Goal: Task Accomplishment & Management: Complete application form

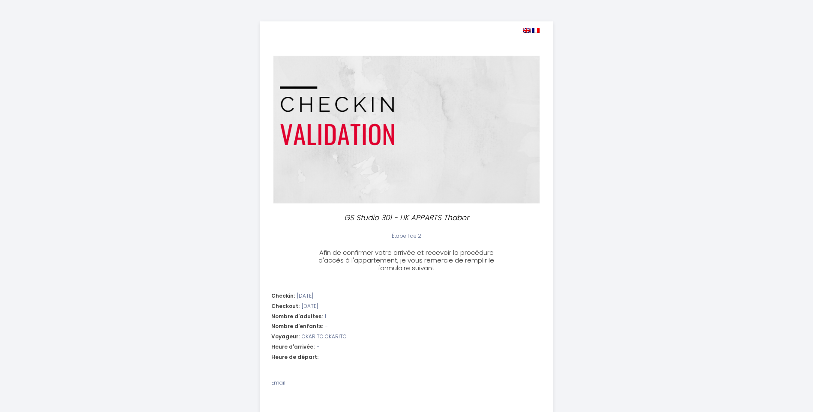
select select
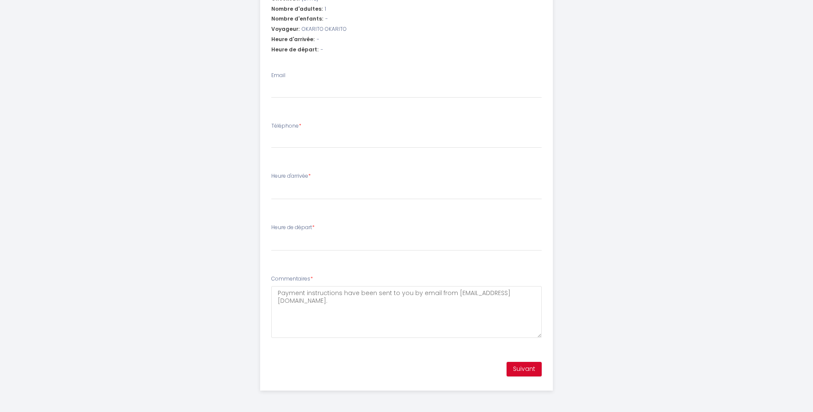
click at [434, 271] on li "Commentaires * Payment instructions have been sent to you by email from [EMAIL_…" at bounding box center [407, 311] width 292 height 82
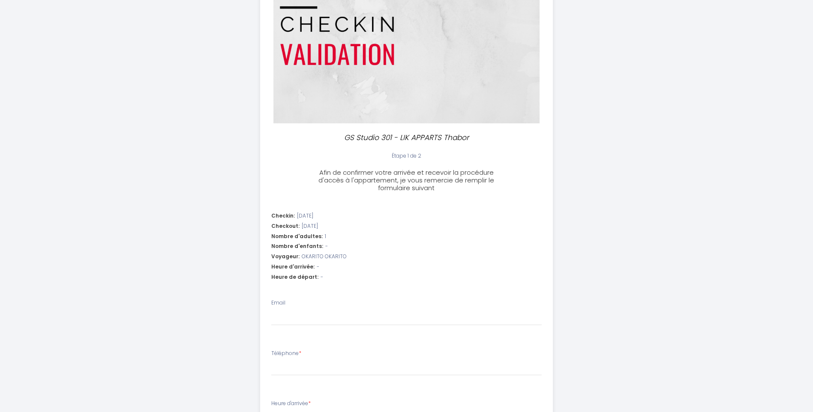
scroll to position [86, 0]
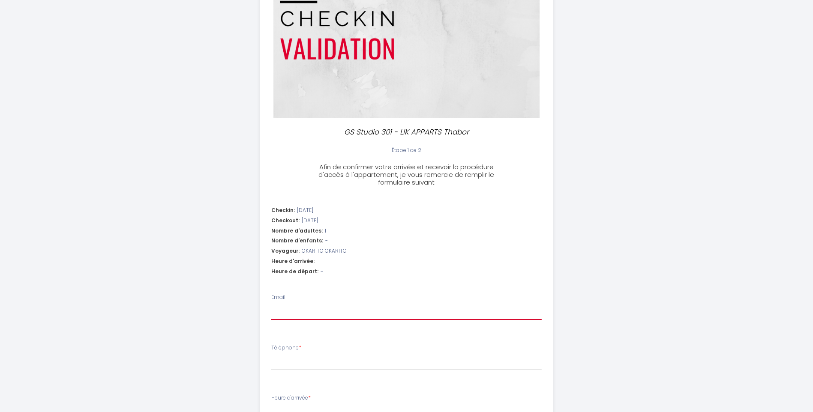
click at [301, 311] on input "Email" at bounding box center [406, 312] width 270 height 15
type input "A"
select select
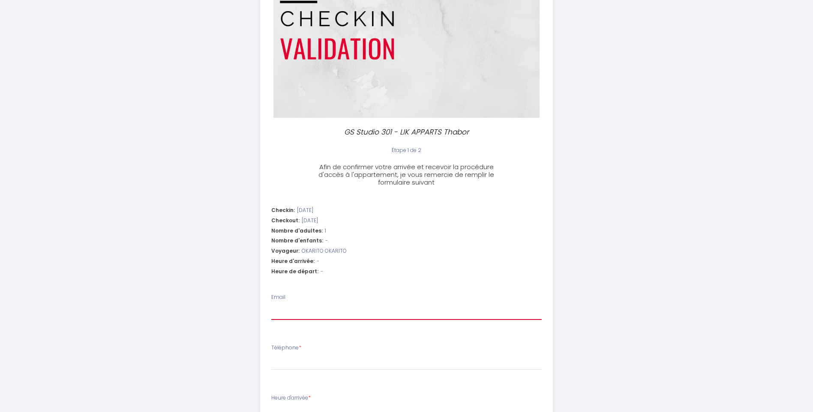
select select
type input "a"
select select
type input "ad"
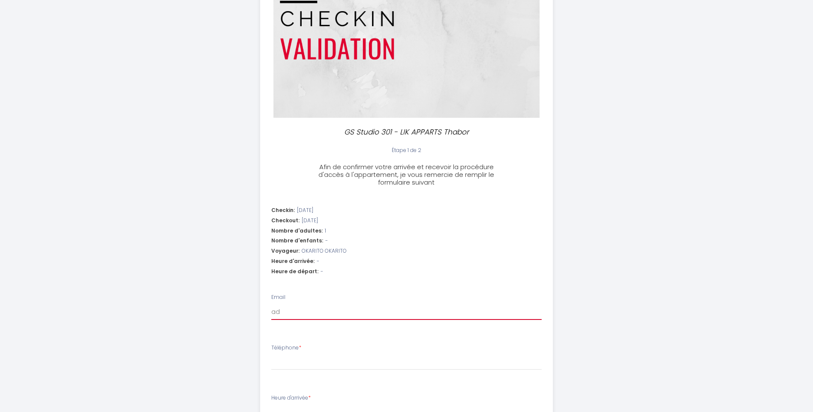
select select
type input "adm"
select select
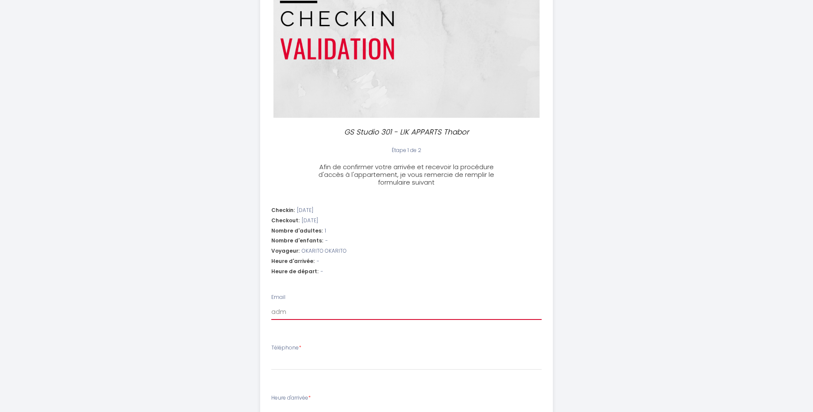
type input "admi"
select select
type input "admin"
select select
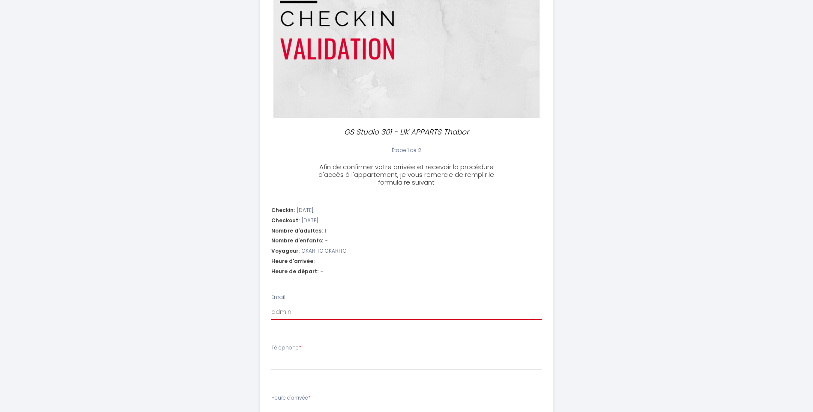
select select
type input "admin@"
select select
type input "[EMAIL_ADDRESS][DOMAIN_NAME]"
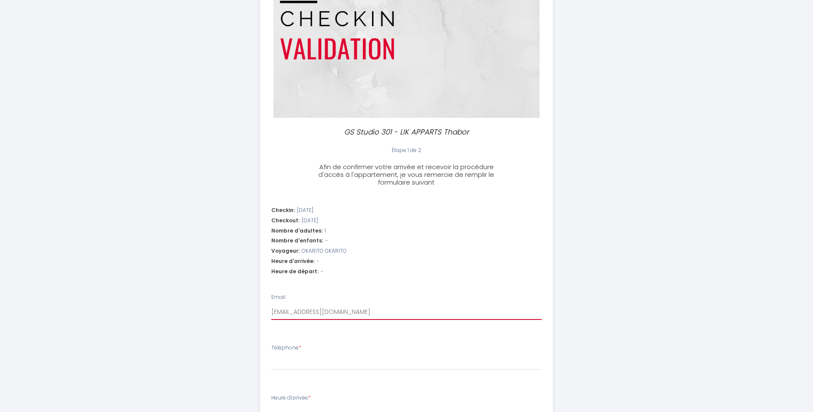
select select
drag, startPoint x: 312, startPoint y: 352, endPoint x: 316, endPoint y: 363, distance: 11.8
click at [312, 353] on div "Téléphone *" at bounding box center [406, 357] width 270 height 27
click at [318, 365] on input "Téléphone *" at bounding box center [406, 362] width 270 height 15
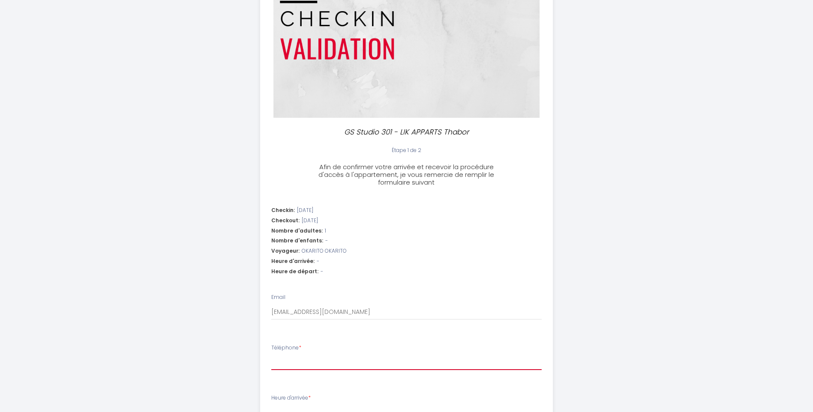
type input "0"
select select
type input "06"
select select
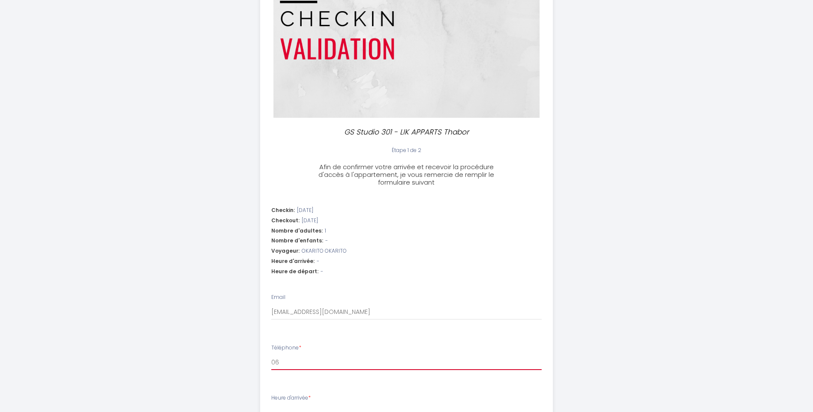
select select
type input "067"
select select
type input "0673"
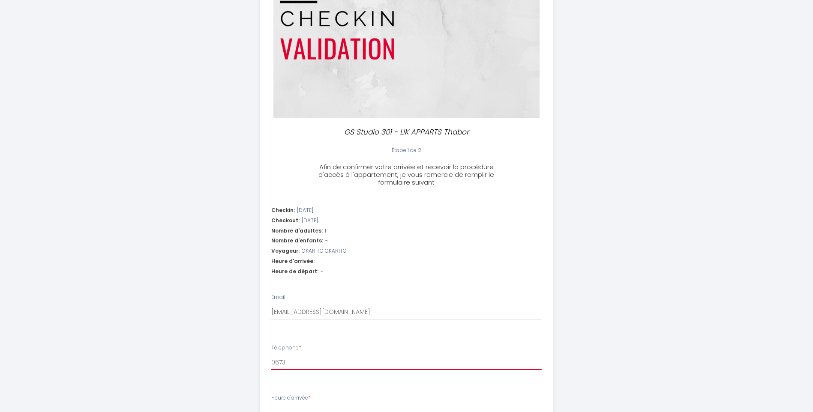
select select
type input "06737"
select select
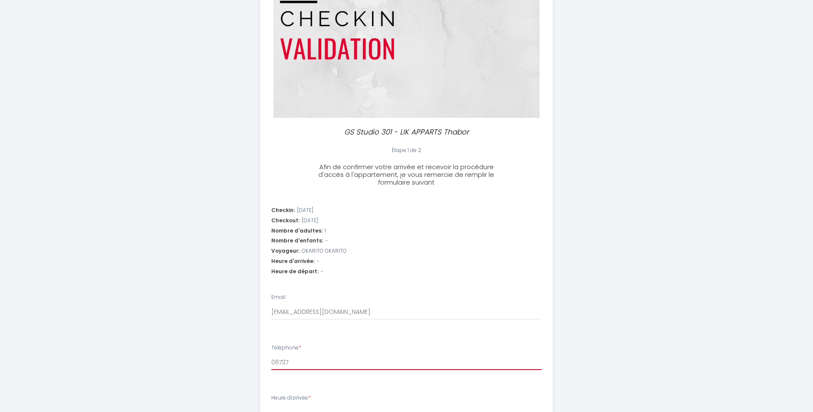
type input "067372"
select select
type input "0673727"
select select
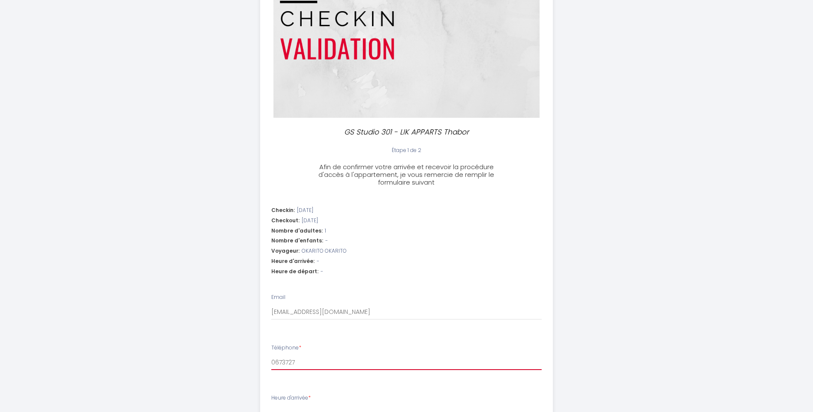
select select
type input "06737274"
select select
type input "067372746"
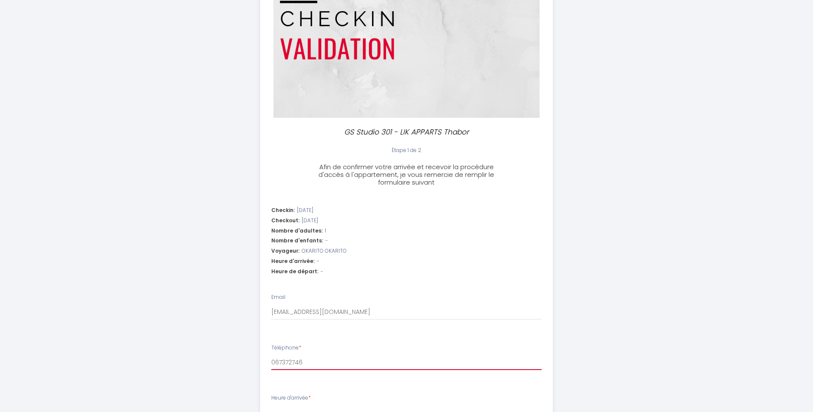
select select
type input "0673727463"
select select
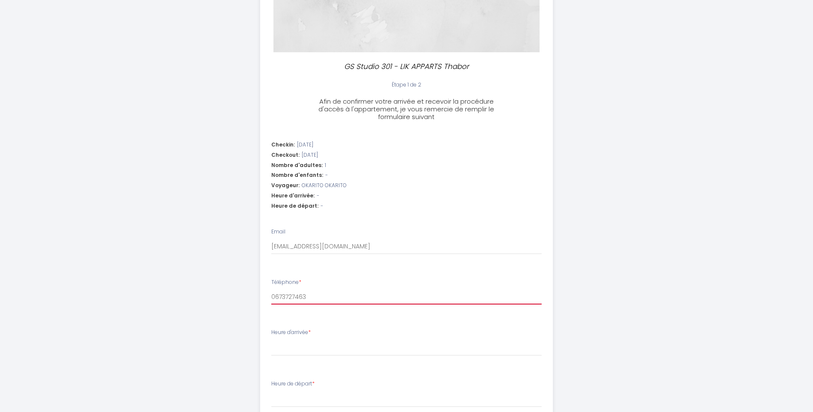
scroll to position [214, 0]
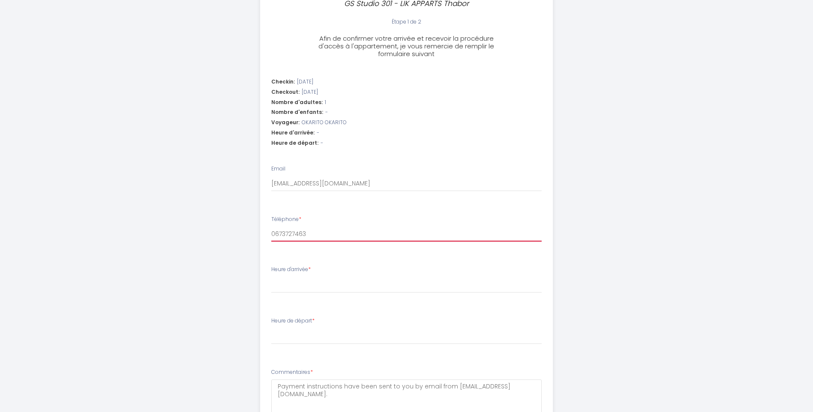
type input "0673727463"
click at [333, 280] on select "15:00 15:30 16:00 16:30 17:00 17:30 18:00 18:30 19:00 19:30 20:00 20:30 21:00 2…" at bounding box center [406, 285] width 270 height 16
select select "19:00"
click at [271, 277] on select "15:00 15:30 16:00 16:30 17:00 17:30 18:00 18:30 19:00 19:30 20:00 20:30 21:00 2…" at bounding box center [406, 285] width 270 height 16
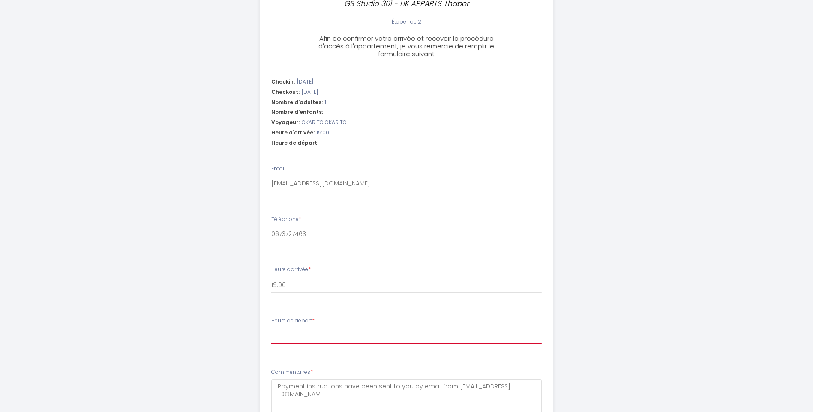
click at [303, 338] on select "00:00 00:30 01:00 01:30 02:00 02:30 03:00 03:30 04:00 04:30 05:00 05:30 06:00 0…" at bounding box center [406, 336] width 270 height 16
click at [545, 337] on li "Heure de départ * 00:00 00:30 01:00 01:30 02:00 02:30 03:00 03:30 04:00 04:30 0…" at bounding box center [407, 335] width 292 height 46
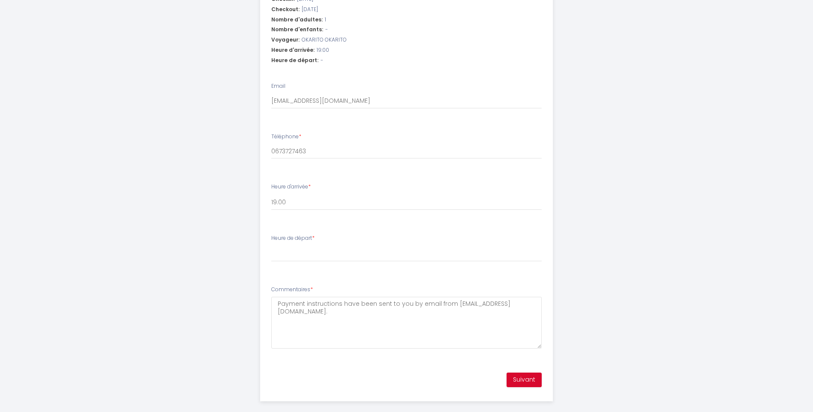
scroll to position [300, 0]
click at [332, 254] on select "00:00 00:30 01:00 01:30 02:00 02:30 03:00 03:30 04:00 04:30 05:00 05:30 06:00 0…" at bounding box center [406, 251] width 270 height 16
click at [324, 268] on li "Heure de départ * 00:00 00:30 01:00 01:30 02:00 02:30 03:00 03:30 04:00 04:30 0…" at bounding box center [407, 249] width 292 height 46
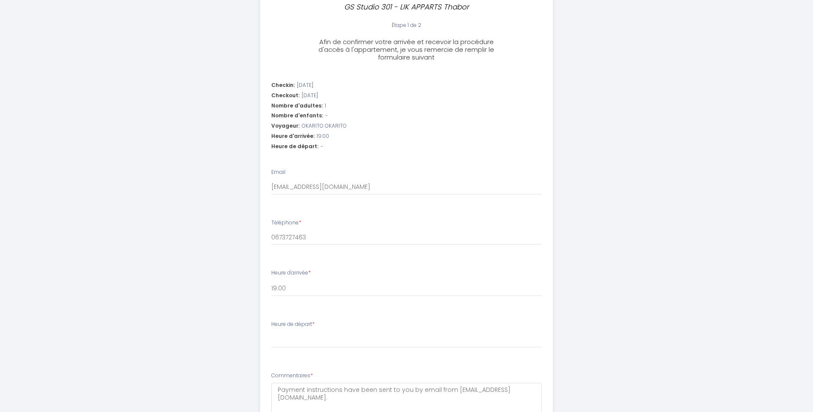
scroll to position [257, 0]
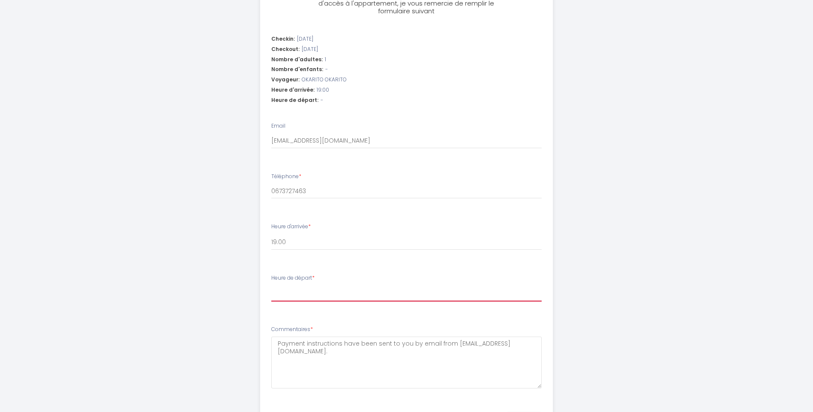
click at [321, 291] on select "00:00 00:30 01:00 01:30 02:00 02:30 03:00 03:30 04:00 04:30 05:00 05:30 06:00 0…" at bounding box center [406, 293] width 270 height 16
click at [315, 295] on select "00:00 00:30 01:00 01:30 02:00 02:30 03:00 03:30 04:00 04:30 05:00 05:30 06:00 0…" at bounding box center [406, 293] width 270 height 16
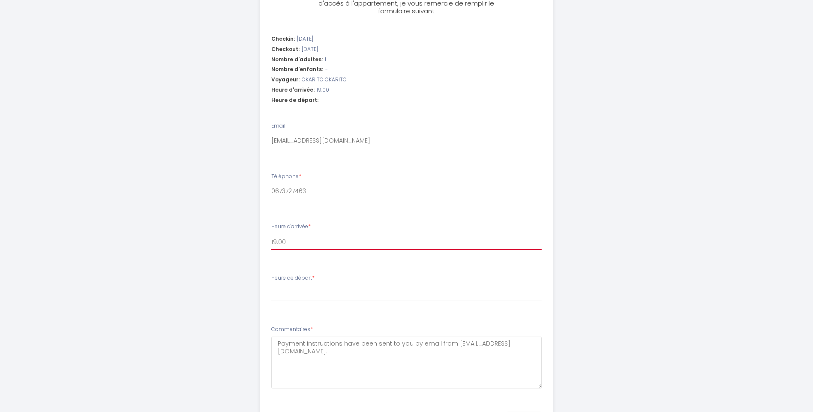
click at [305, 240] on select "15:00 15:30 16:00 16:30 17:00 17:30 18:00 18:30 19:00 19:30 20:00 20:30 21:00 2…" at bounding box center [406, 242] width 270 height 16
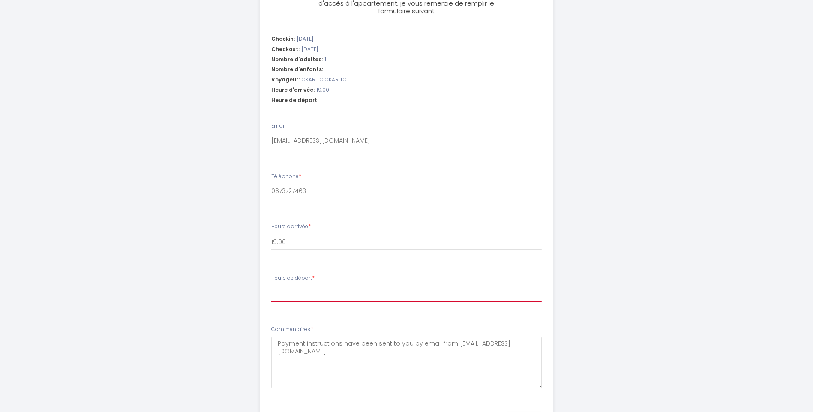
click at [309, 290] on select "00:00 00:30 01:00 01:30 02:00 02:30 03:00 03:30 04:00 04:30 05:00 05:30 06:00 0…" at bounding box center [406, 293] width 270 height 16
select select "11:00"
click at [271, 285] on select "00:00 00:30 01:00 01:30 02:00 02:30 03:00 03:30 04:00 04:30 05:00 05:30 06:00 0…" at bounding box center [406, 293] width 270 height 16
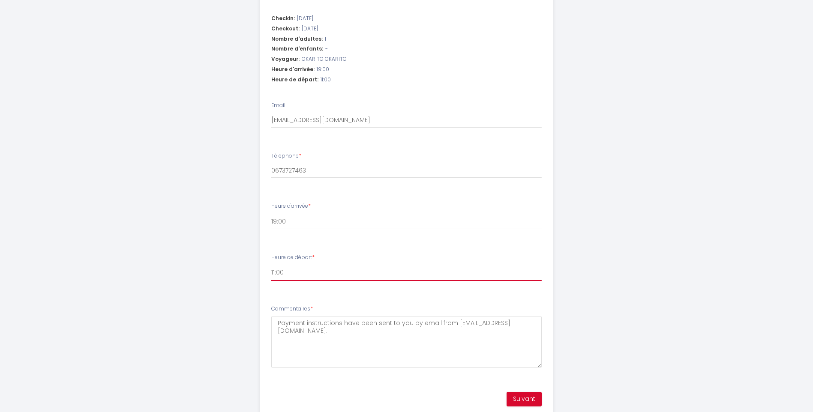
scroll to position [308, 0]
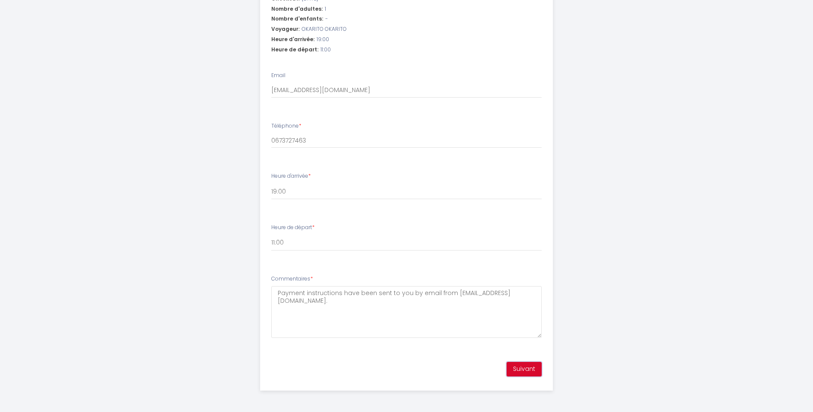
click at [527, 372] on button "Suivant" at bounding box center [524, 369] width 35 height 15
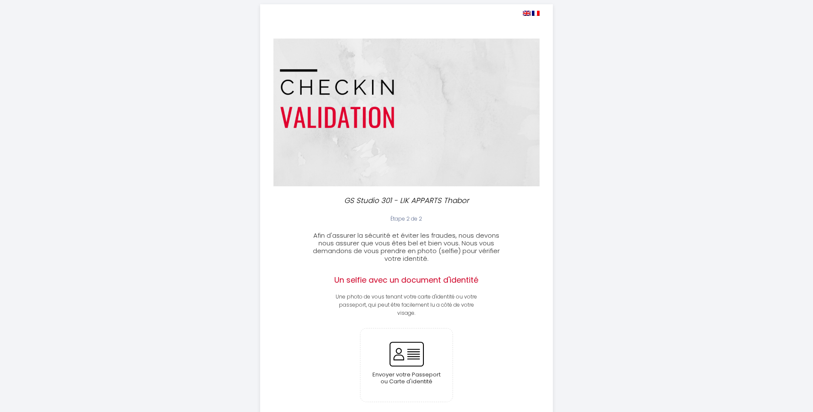
scroll to position [0, 0]
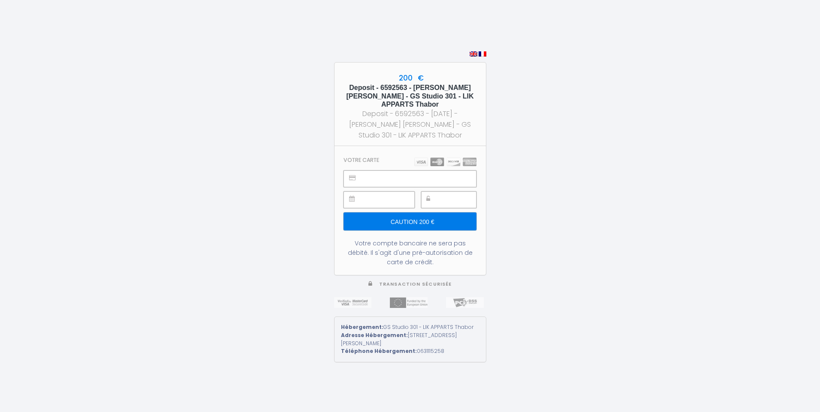
click at [660, 137] on div "200 € Deposit - 6592563 - OKARITO OKARITO - GS Studio 301 - LIK APPARTS Thabor …" at bounding box center [410, 206] width 820 height 412
click at [567, 201] on div "200 € Deposit - 6592563 - OKARITO OKARITO - GS Studio 301 - LIK APPARTS Thabor …" at bounding box center [410, 206] width 820 height 412
click at [410, 224] on input "Caution 200 €" at bounding box center [409, 222] width 132 height 18
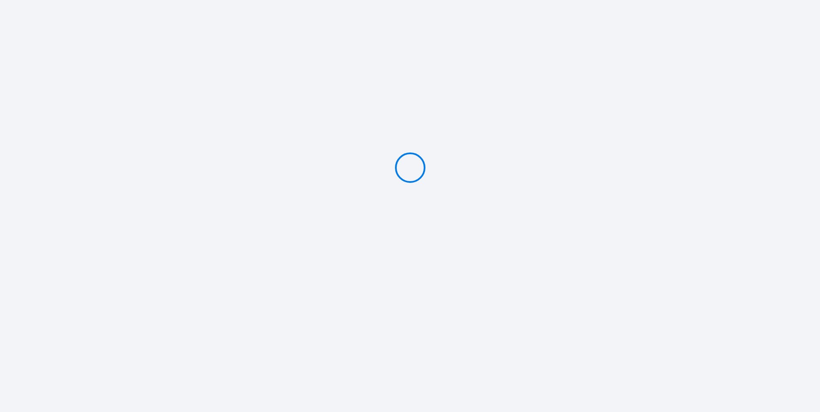
type input "Caution 200 €"
